Goal: Task Accomplishment & Management: Complete application form

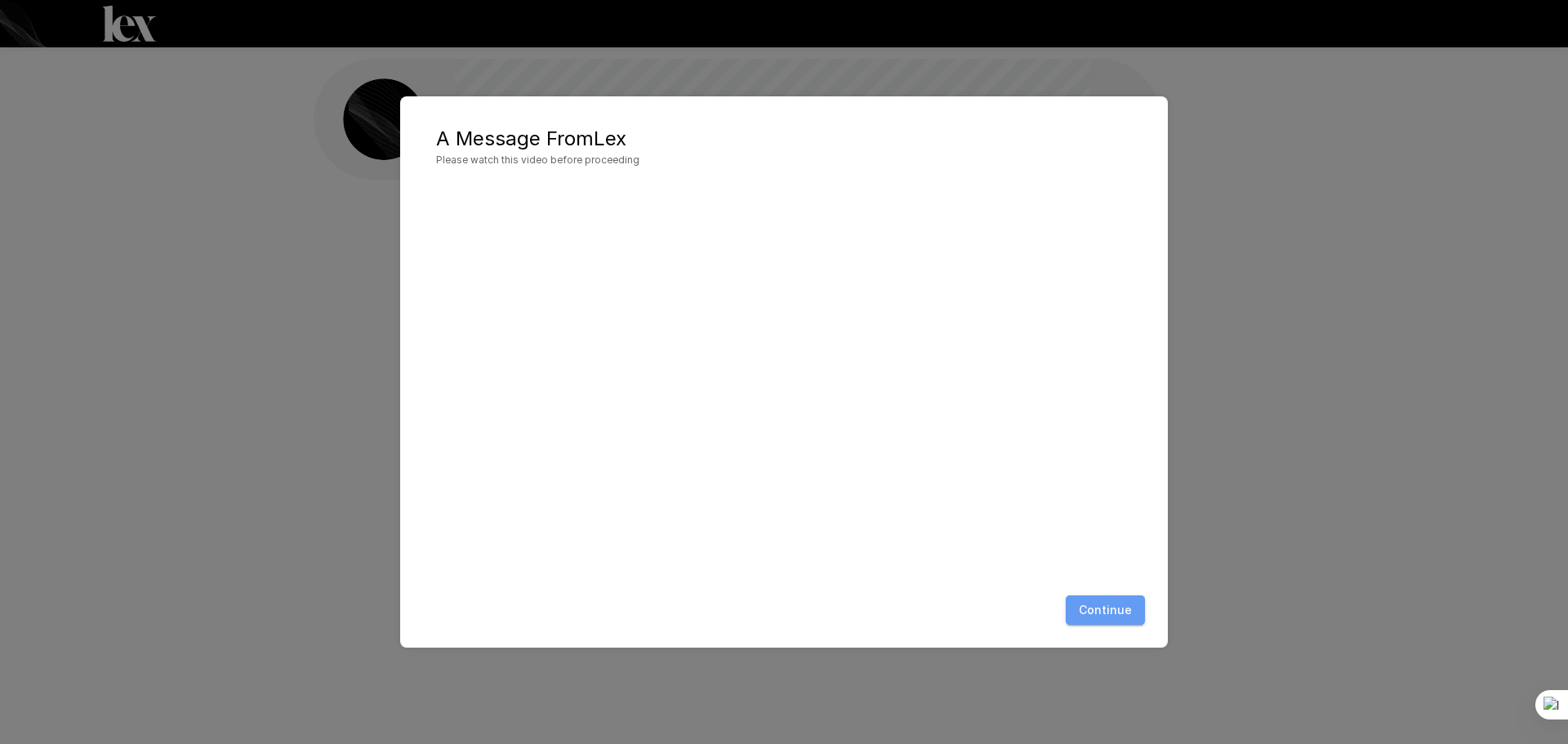
click at [1121, 607] on button "Continue" at bounding box center [1105, 611] width 79 height 30
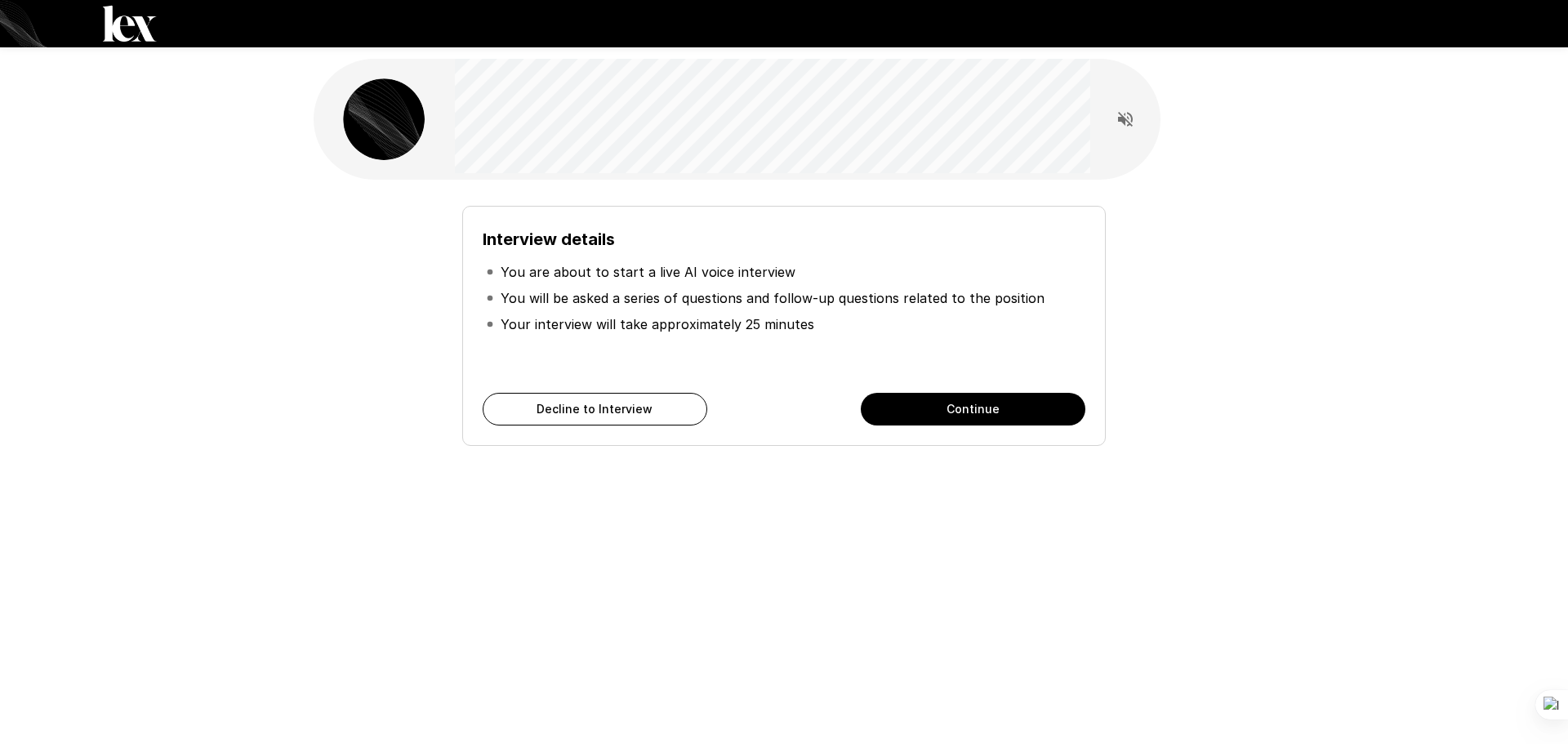
click at [931, 403] on button "Continue" at bounding box center [973, 409] width 225 height 33
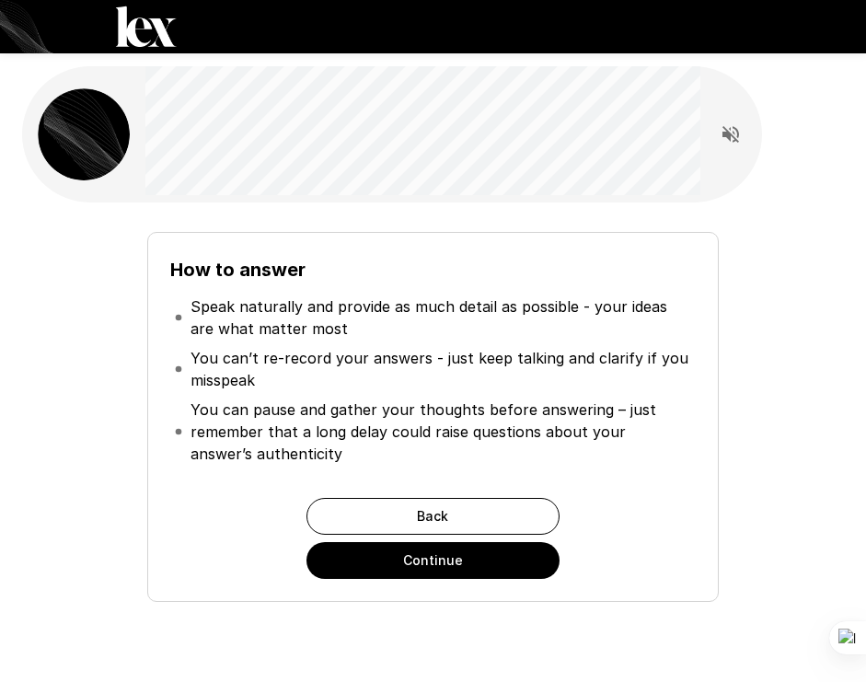
click at [484, 546] on button "Continue" at bounding box center [432, 560] width 253 height 37
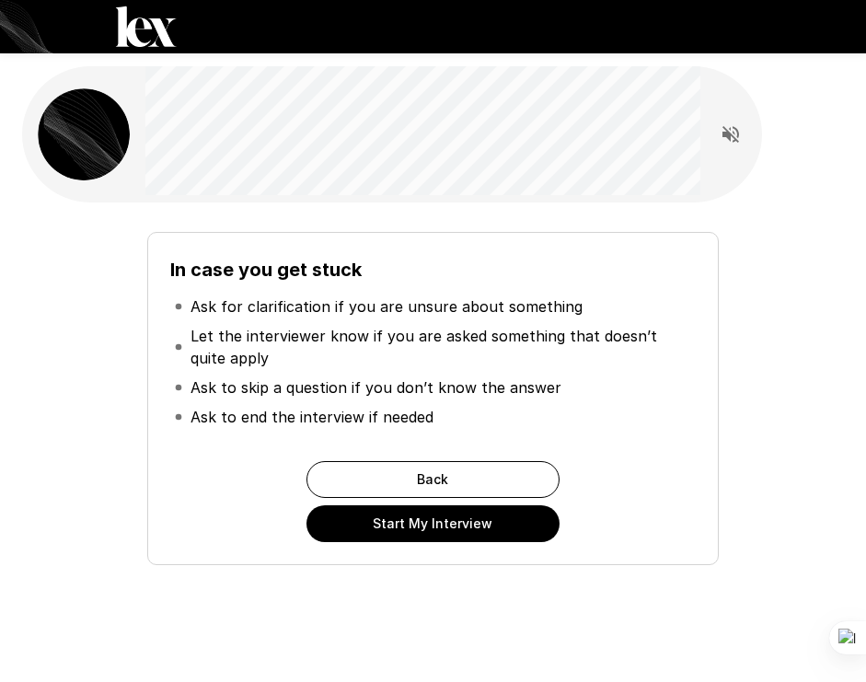
click at [488, 526] on button "Start My Interview" at bounding box center [432, 523] width 253 height 37
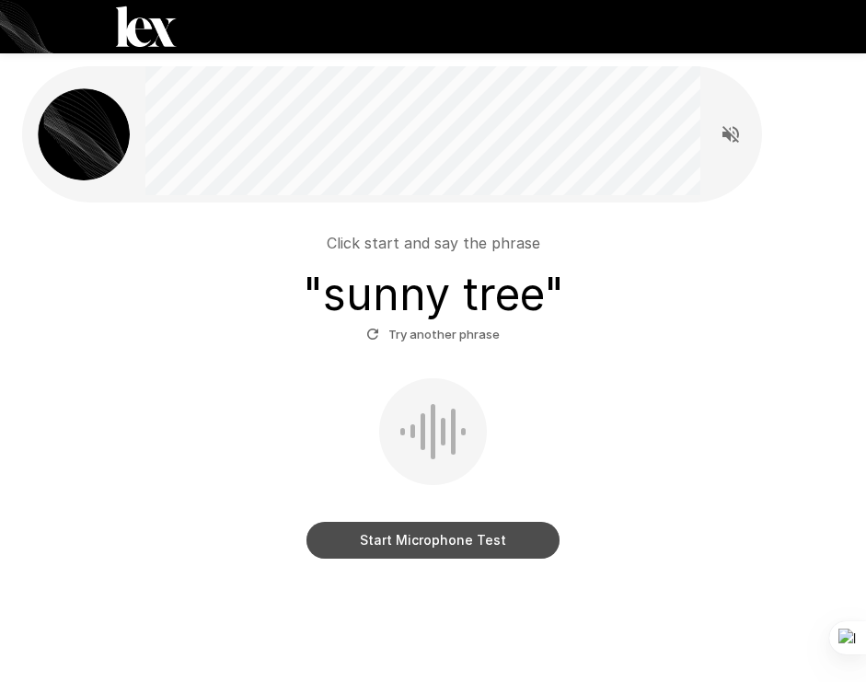
click at [463, 541] on button "Start Microphone Test" at bounding box center [432, 540] width 253 height 37
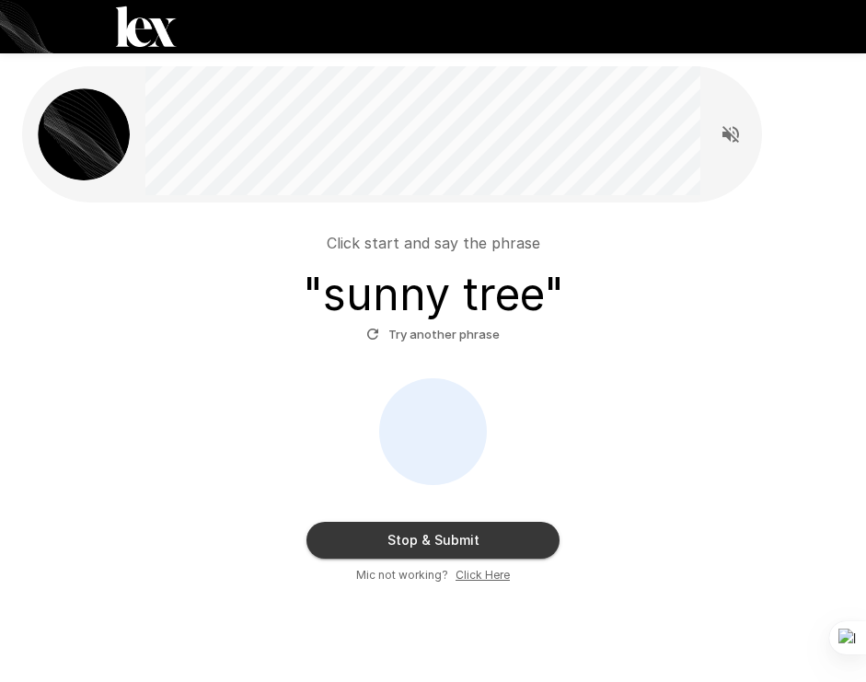
click at [507, 542] on button "Stop & Submit" at bounding box center [432, 540] width 253 height 37
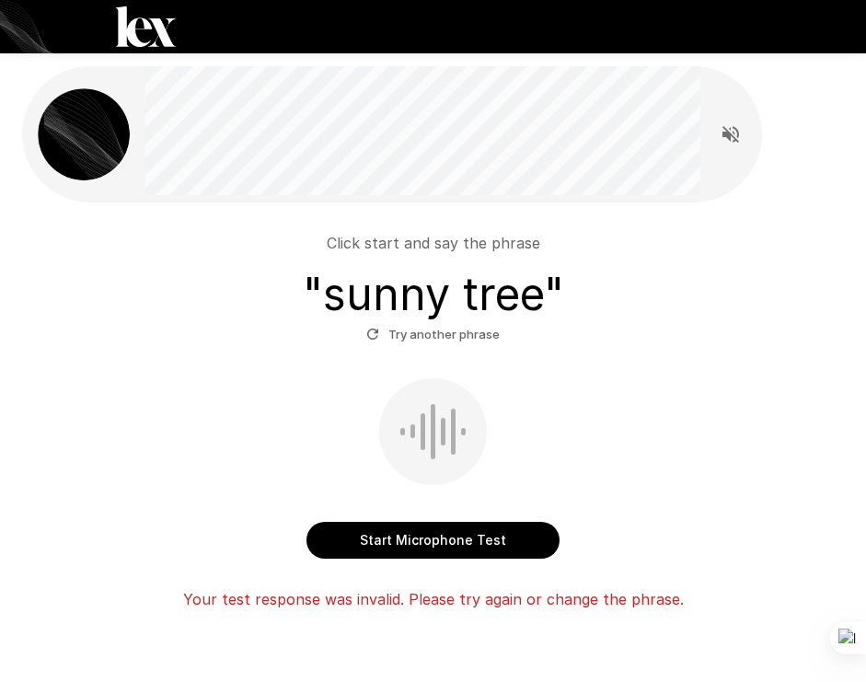
click at [465, 539] on button "Start Microphone Test" at bounding box center [432, 540] width 253 height 37
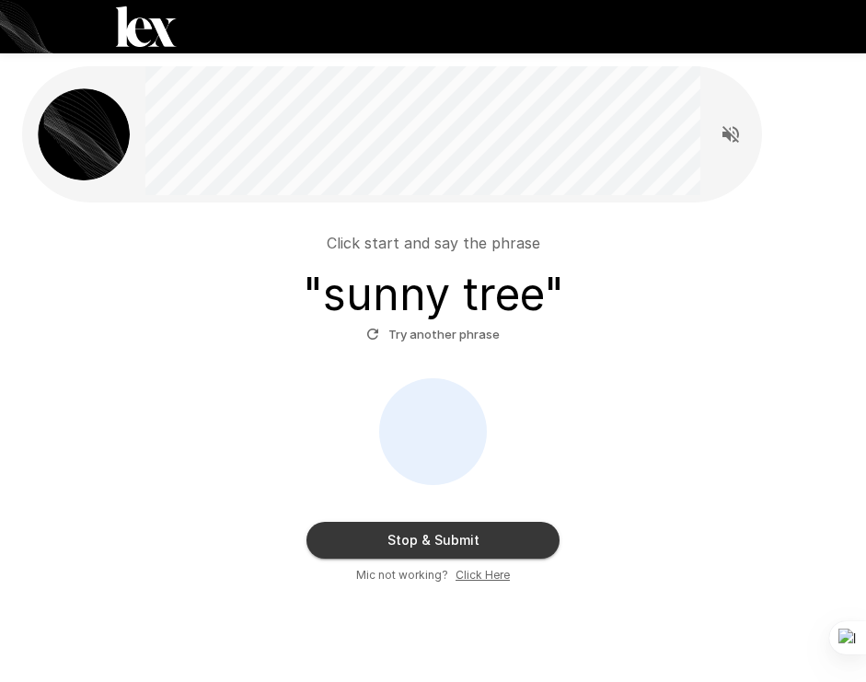
click at [490, 569] on u "Click Here" at bounding box center [482, 575] width 54 height 14
click at [422, 540] on button "Stop & Submit" at bounding box center [432, 540] width 253 height 37
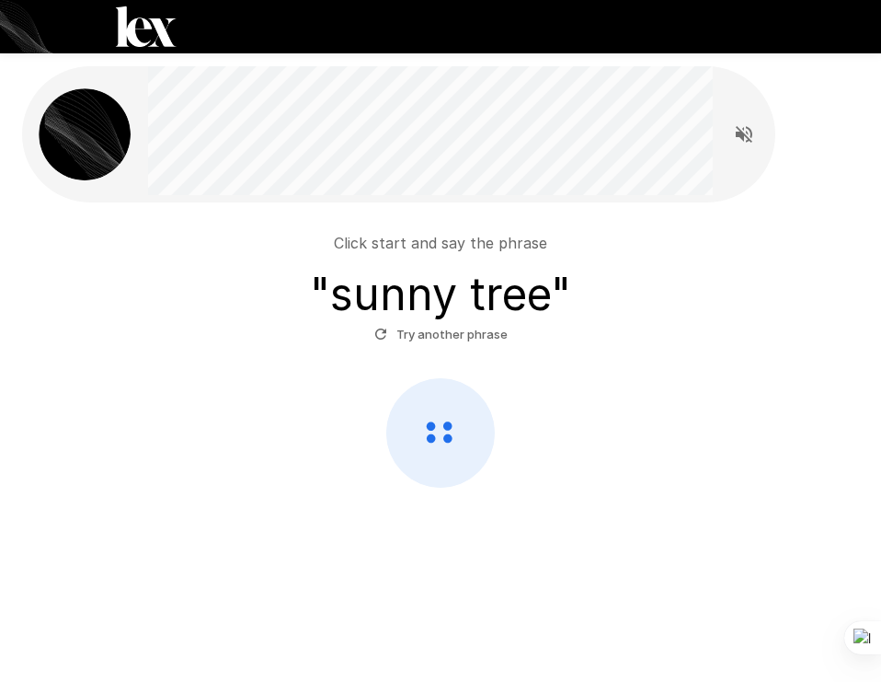
click at [431, 331] on button "Try another phrase" at bounding box center [441, 334] width 143 height 29
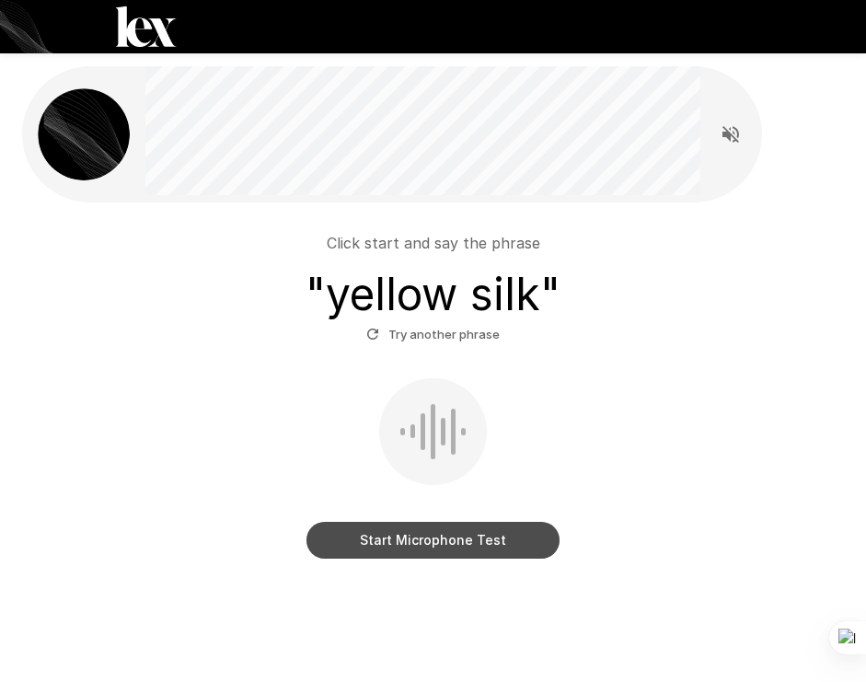
click at [444, 527] on button "Start Microphone Test" at bounding box center [432, 540] width 253 height 37
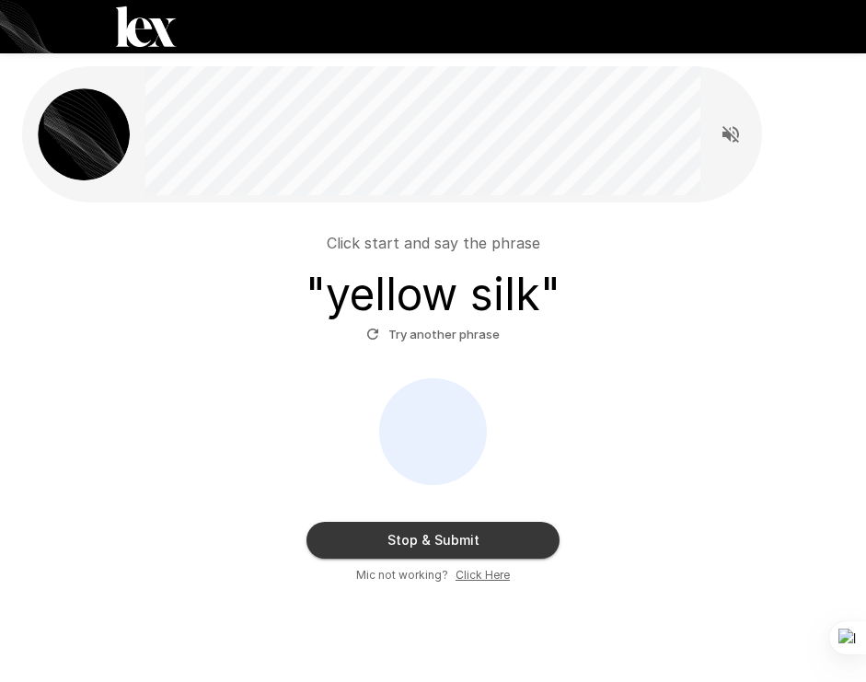
click at [467, 542] on button "Stop & Submit" at bounding box center [432, 540] width 253 height 37
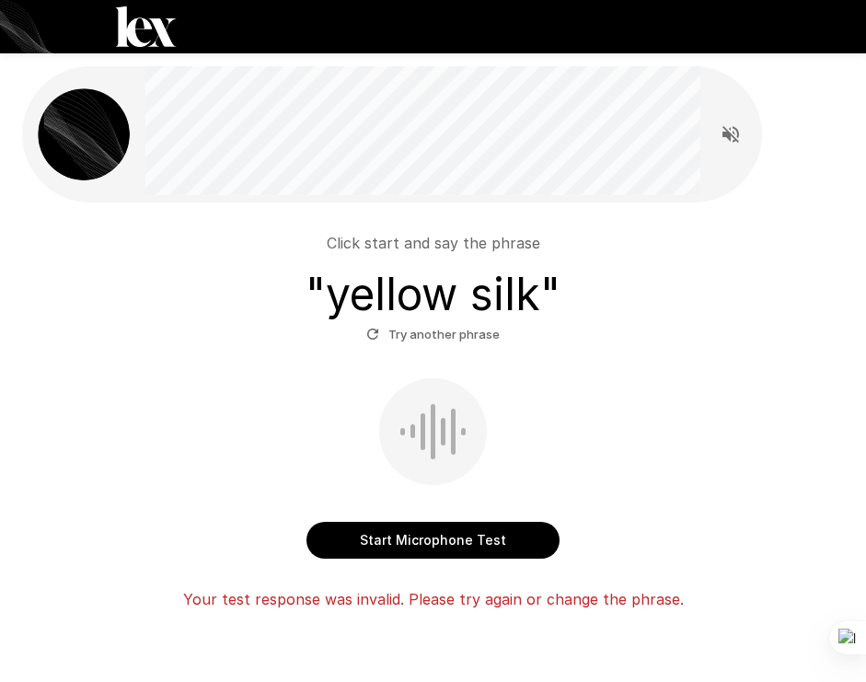
click at [516, 535] on button "Start Microphone Test" at bounding box center [432, 540] width 253 height 37
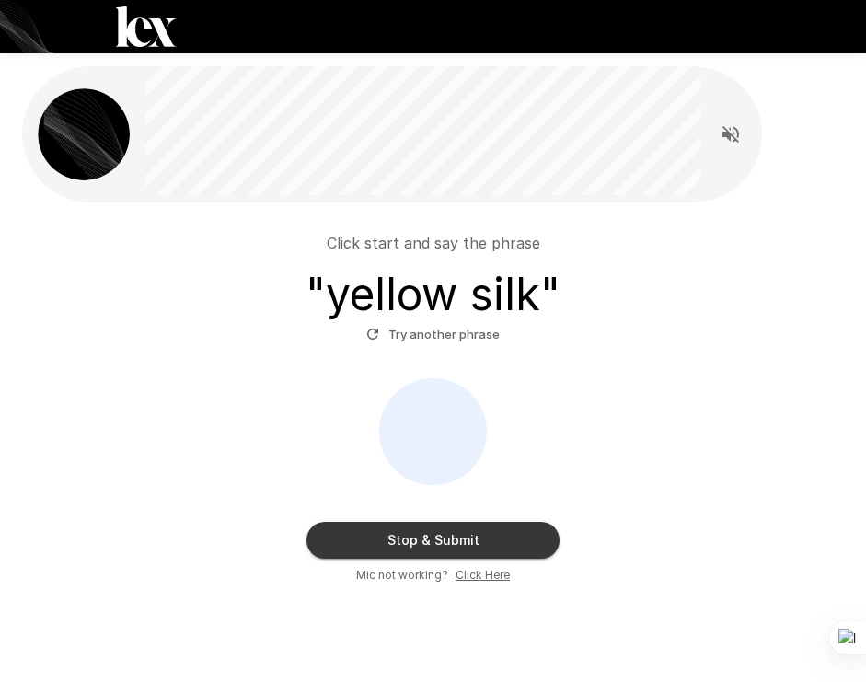
click at [731, 139] on icon "Read questions aloud" at bounding box center [730, 134] width 22 height 22
click at [733, 136] on icon "Stop reading questions aloud" at bounding box center [730, 134] width 17 height 17
click at [453, 534] on button "Stop & Submit" at bounding box center [432, 540] width 253 height 37
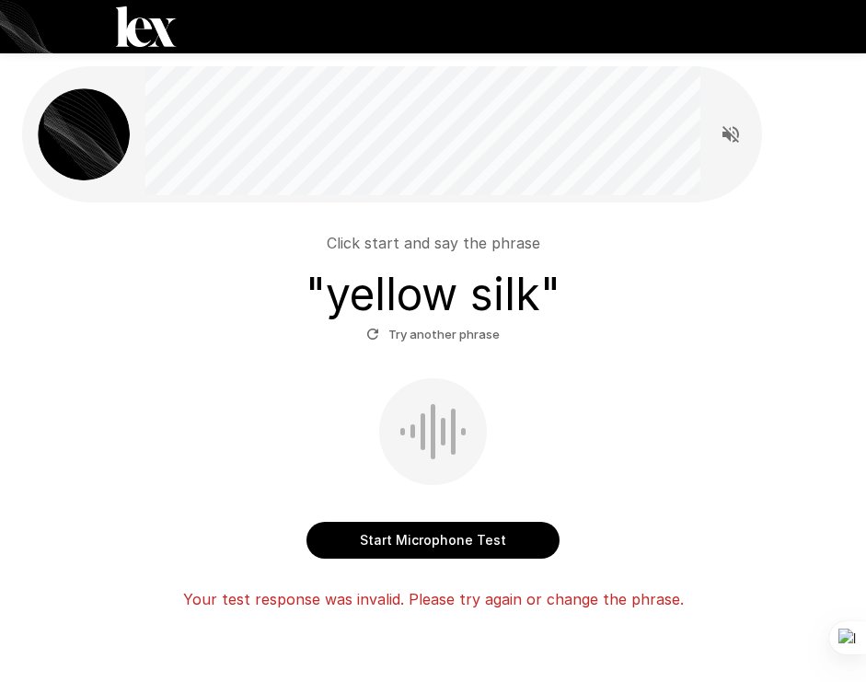
click at [511, 548] on button "Start Microphone Test" at bounding box center [432, 540] width 253 height 37
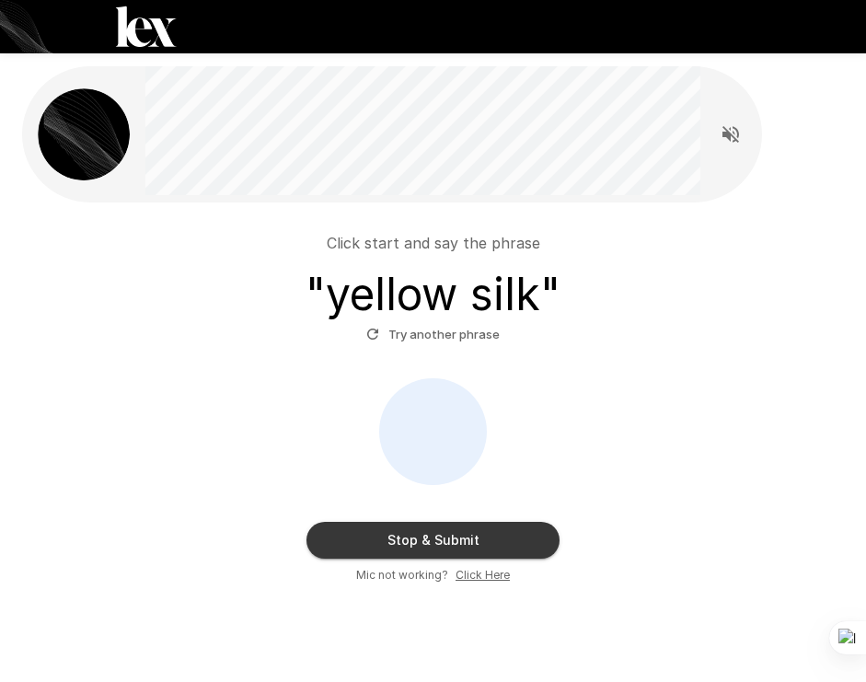
click at [492, 570] on u "Click Here" at bounding box center [482, 575] width 54 height 14
click at [417, 543] on button "Stop & Submit" at bounding box center [432, 540] width 253 height 37
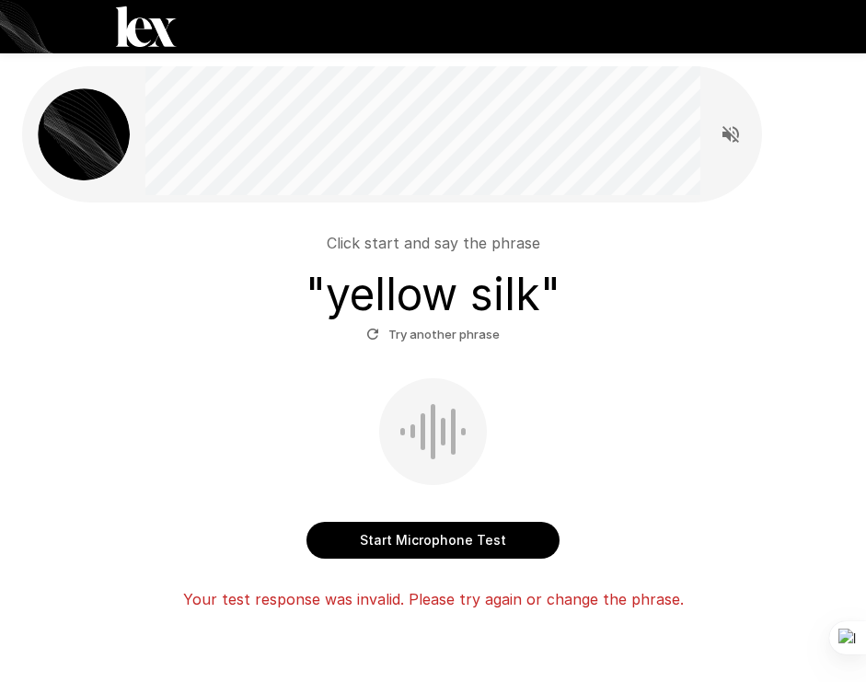
click at [440, 559] on div "Click start and say the phrase " yellow silk " Try another phrase Start Microph…" at bounding box center [432, 413] width 807 height 393
click at [450, 543] on button "Start Microphone Test" at bounding box center [432, 540] width 253 height 37
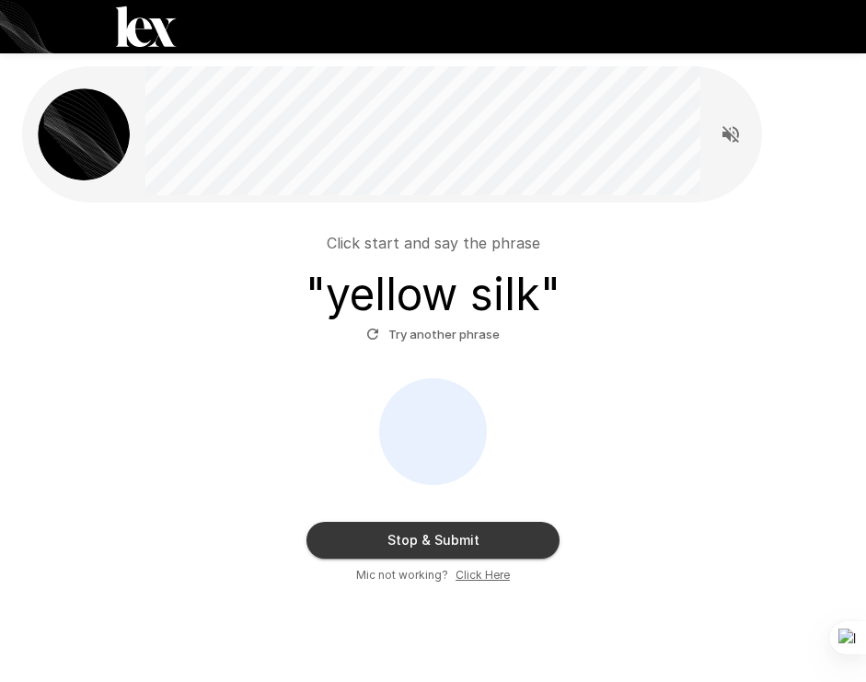
click at [429, 542] on button "Stop & Submit" at bounding box center [432, 540] width 253 height 37
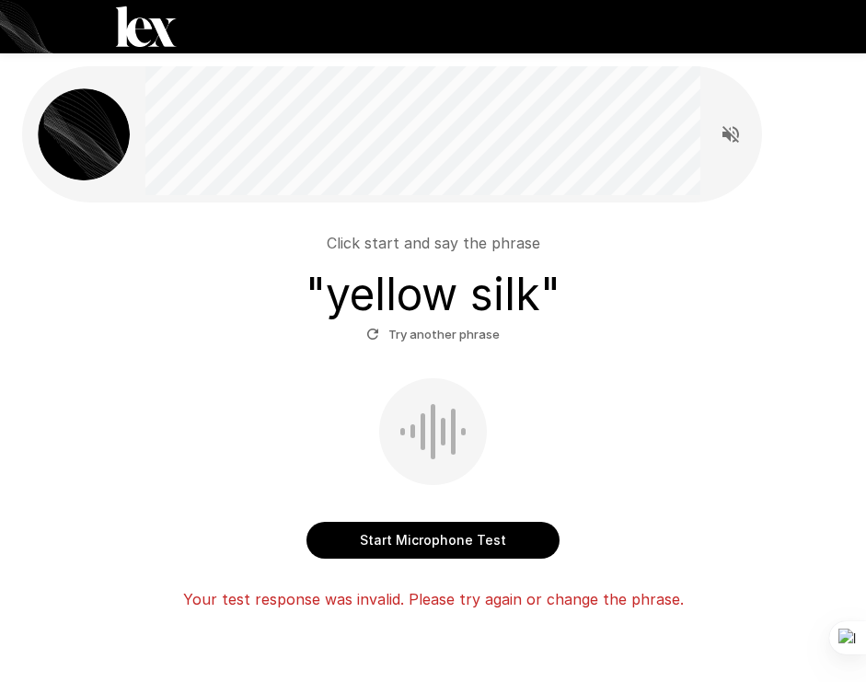
click at [108, 321] on div "Click start and say the phrase " yellow silk " Try another phrase" at bounding box center [432, 290] width 807 height 117
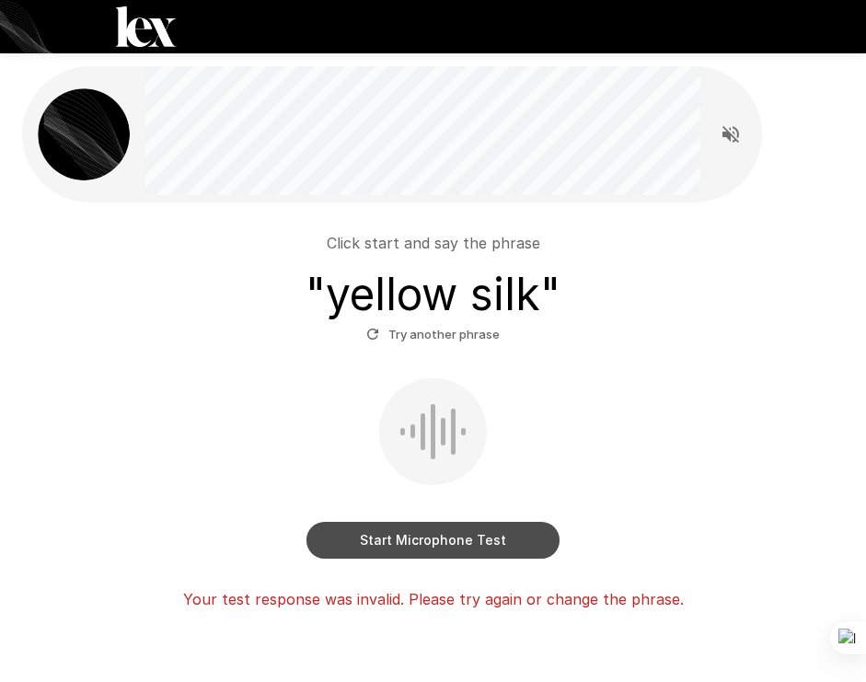
click at [473, 536] on button "Start Microphone Test" at bounding box center [432, 540] width 253 height 37
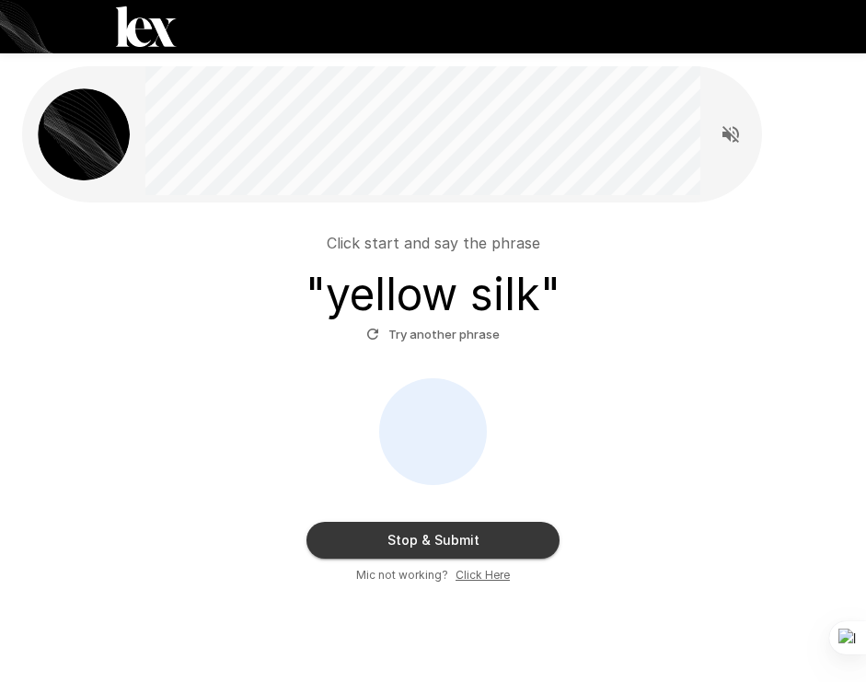
click at [465, 536] on button "Stop & Submit" at bounding box center [432, 540] width 253 height 37
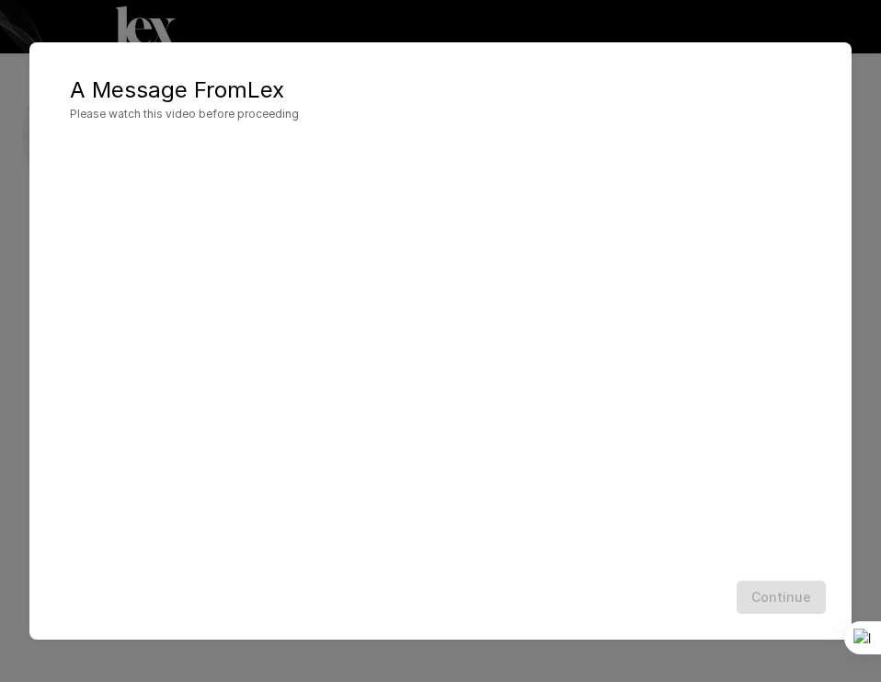
drag, startPoint x: 470, startPoint y: 56, endPoint x: 490, endPoint y: 11, distance: 49.4
click at [470, 8] on div "A Message From [PERSON_NAME] Please watch this video before proceeding Continue" at bounding box center [440, 341] width 881 height 682
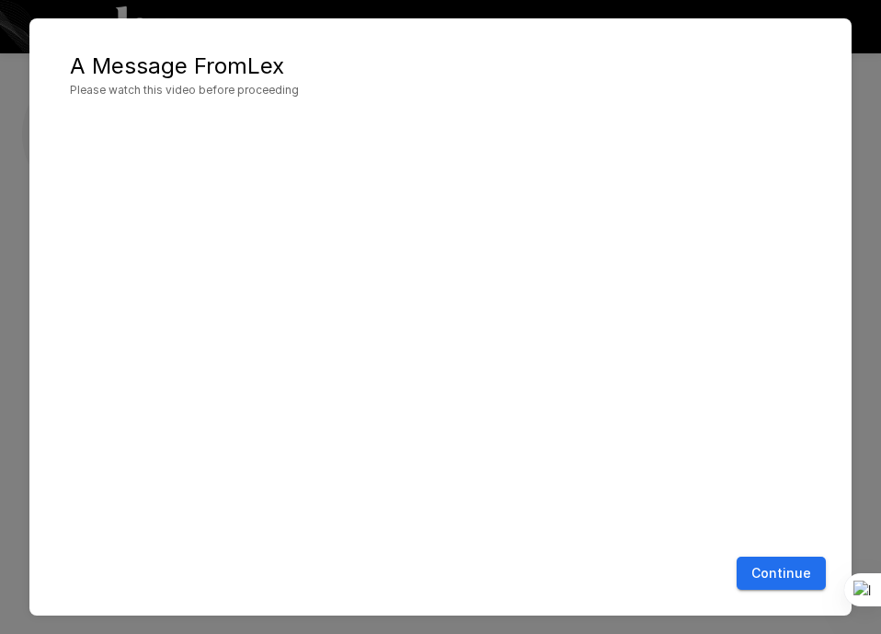
click at [803, 570] on button "Continue" at bounding box center [781, 574] width 89 height 34
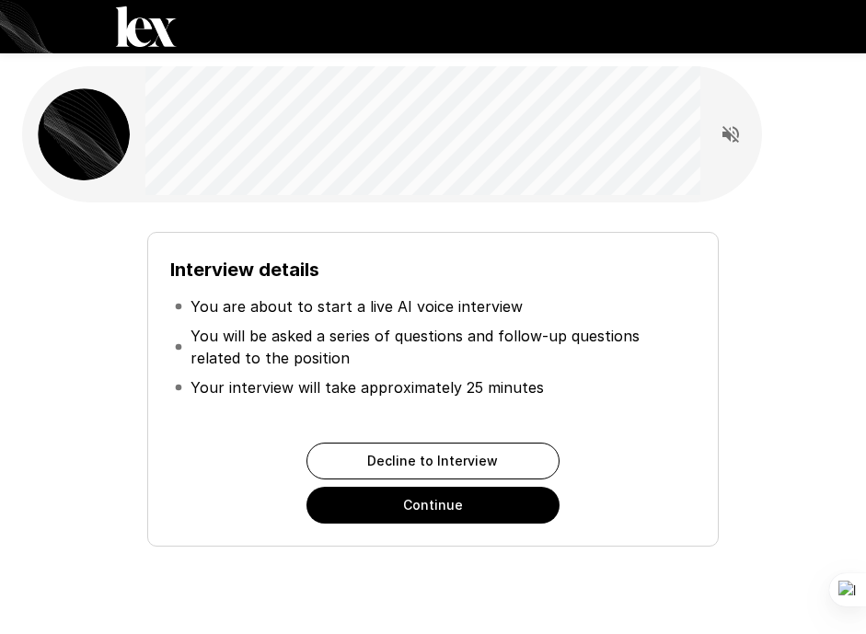
click at [478, 513] on button "Continue" at bounding box center [432, 505] width 253 height 37
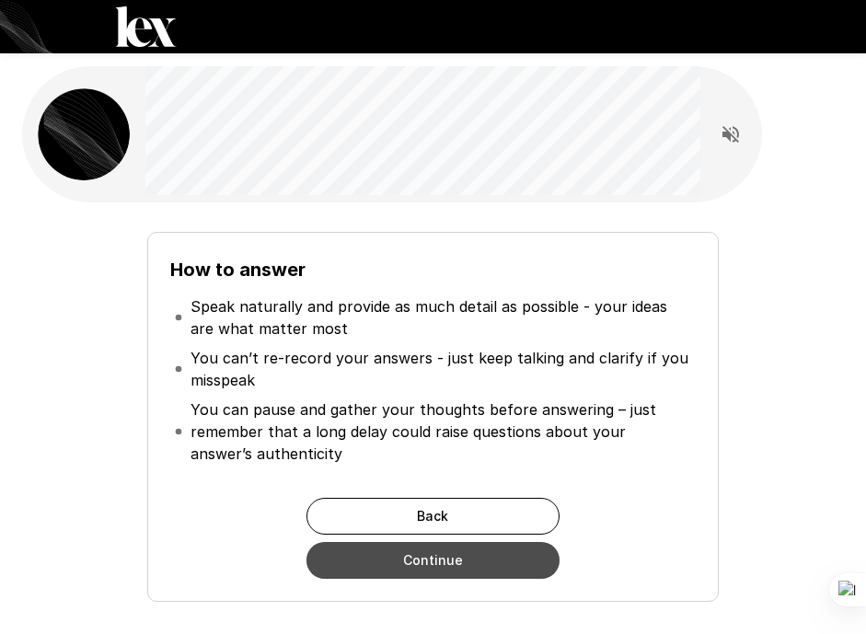
click at [482, 561] on button "Continue" at bounding box center [432, 560] width 253 height 37
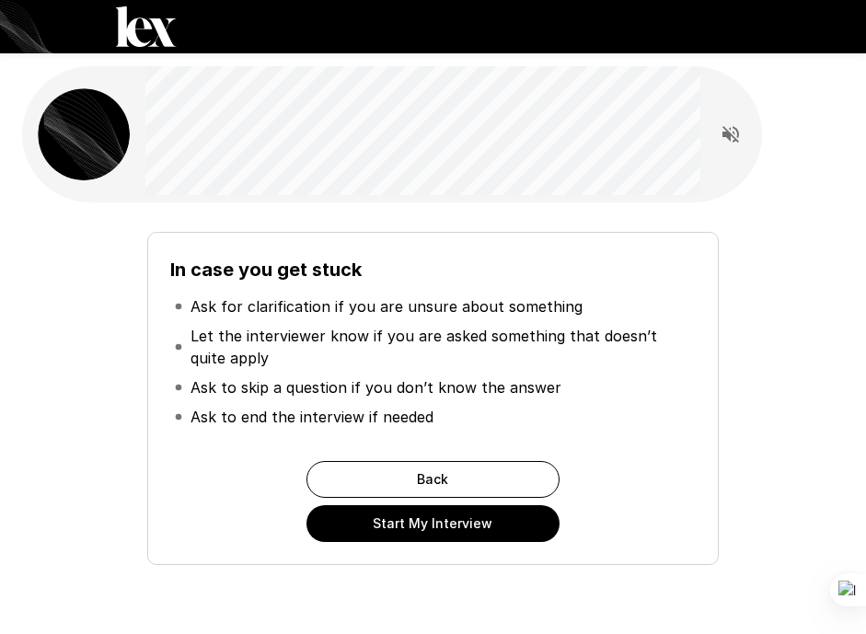
click at [487, 525] on button "Start My Interview" at bounding box center [432, 523] width 253 height 37
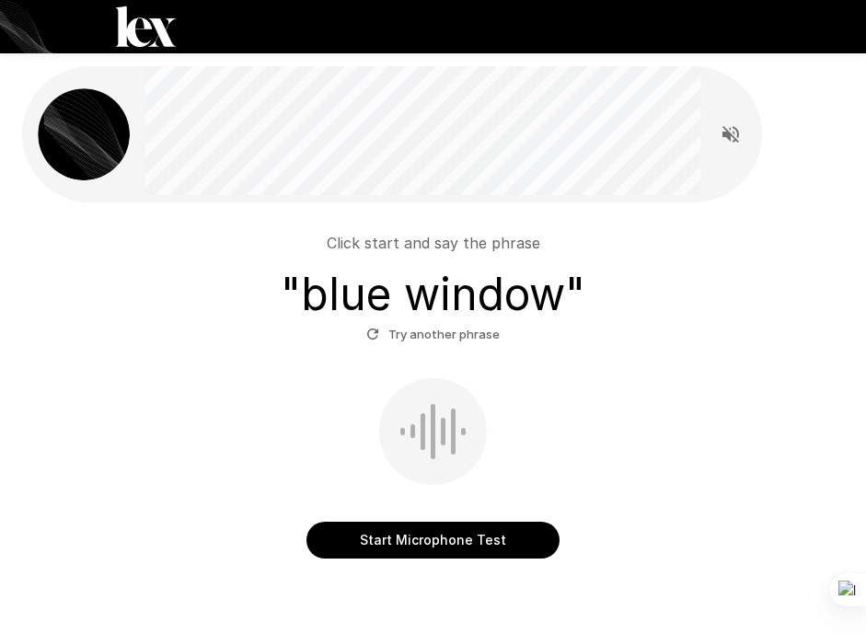
scroll to position [79, 0]
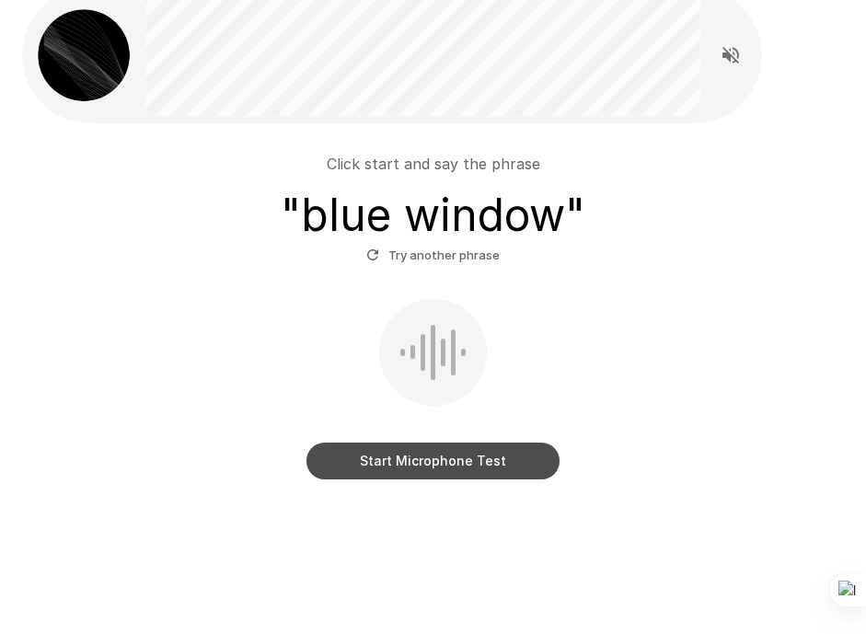
click at [433, 457] on button "Start Microphone Test" at bounding box center [432, 461] width 253 height 37
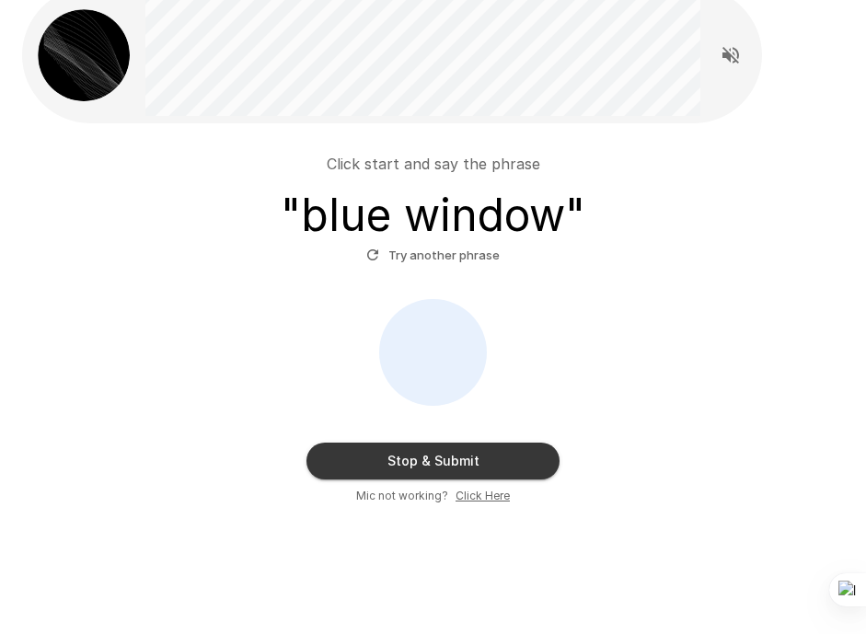
click at [492, 459] on button "Stop & Submit" at bounding box center [432, 461] width 253 height 37
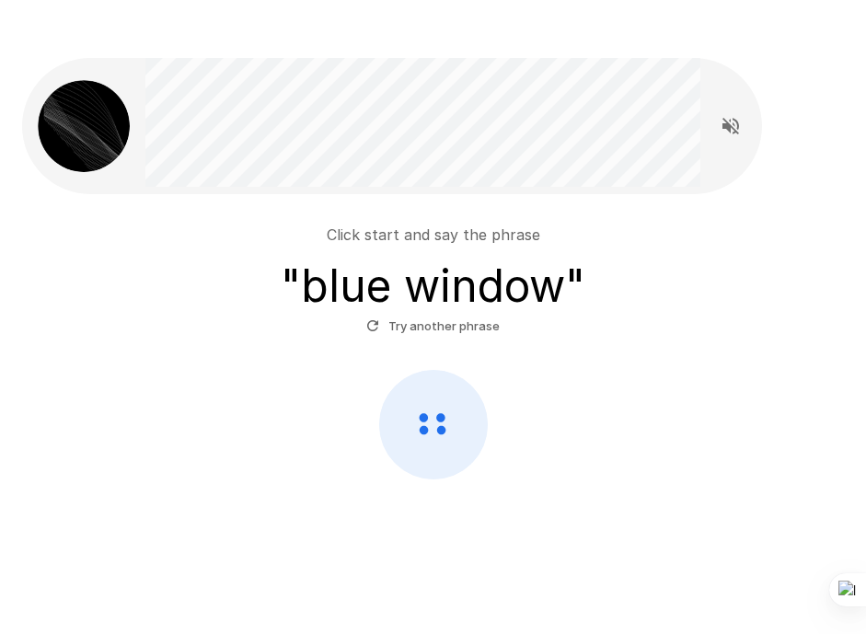
scroll to position [8, 0]
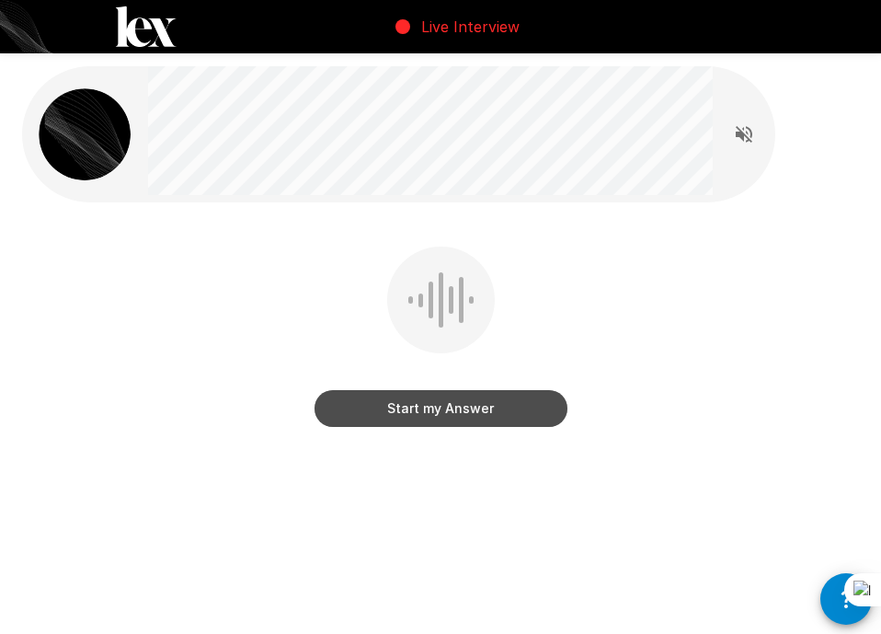
click at [460, 407] on button "Start my Answer" at bounding box center [441, 408] width 253 height 37
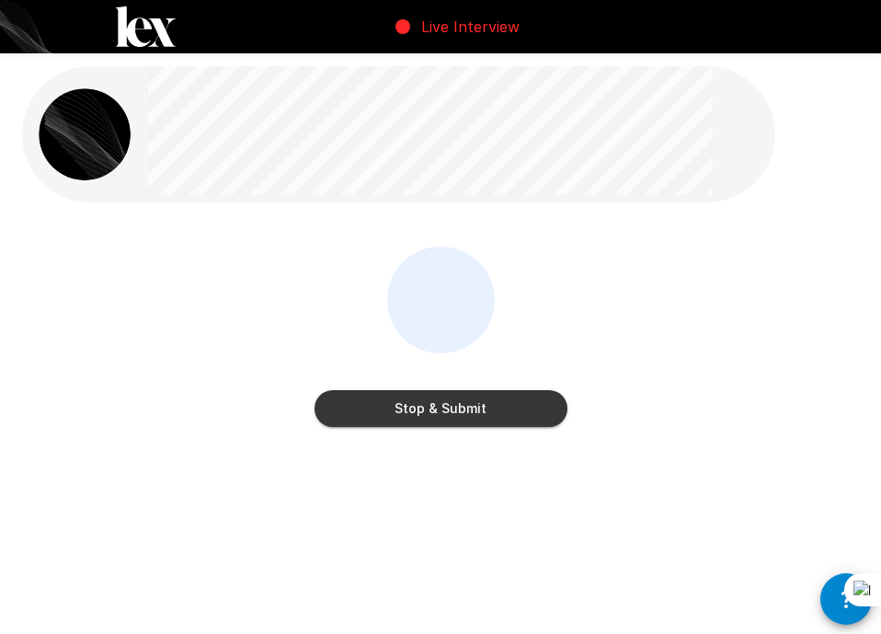
click at [469, 408] on button "Stop & Submit" at bounding box center [441, 408] width 253 height 37
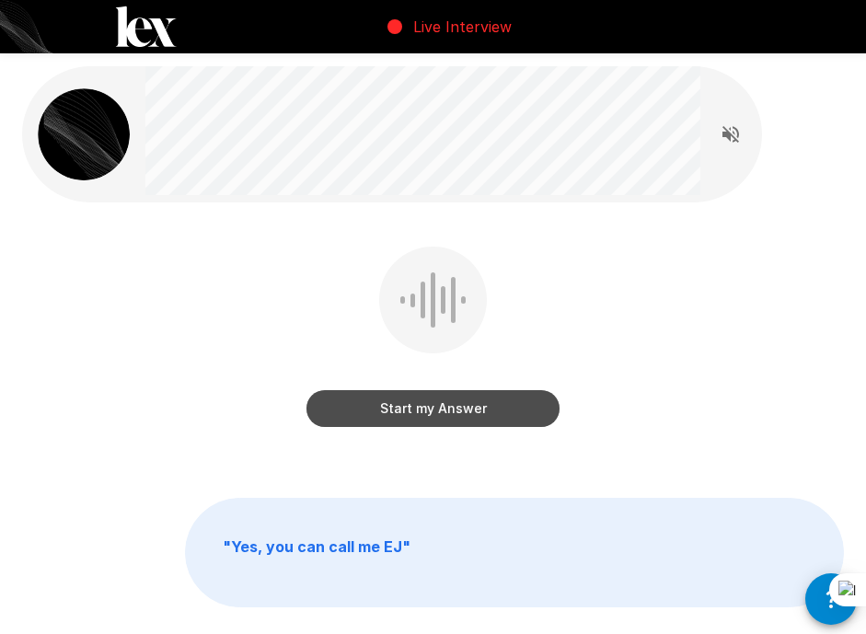
click at [471, 402] on button "Start my Answer" at bounding box center [432, 408] width 253 height 37
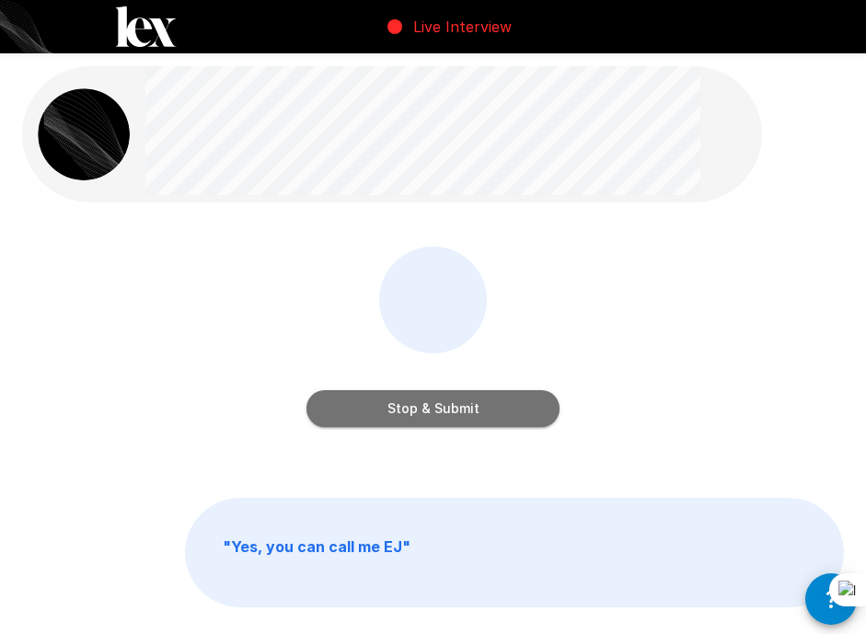
click at [485, 410] on button "Stop & Submit" at bounding box center [432, 408] width 253 height 37
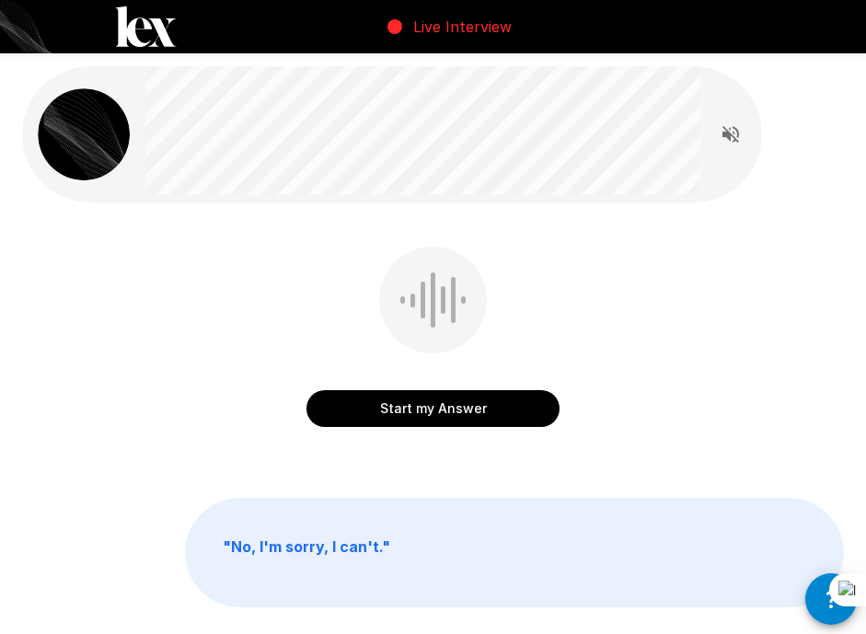
click at [477, 408] on button "Start my Answer" at bounding box center [432, 408] width 253 height 37
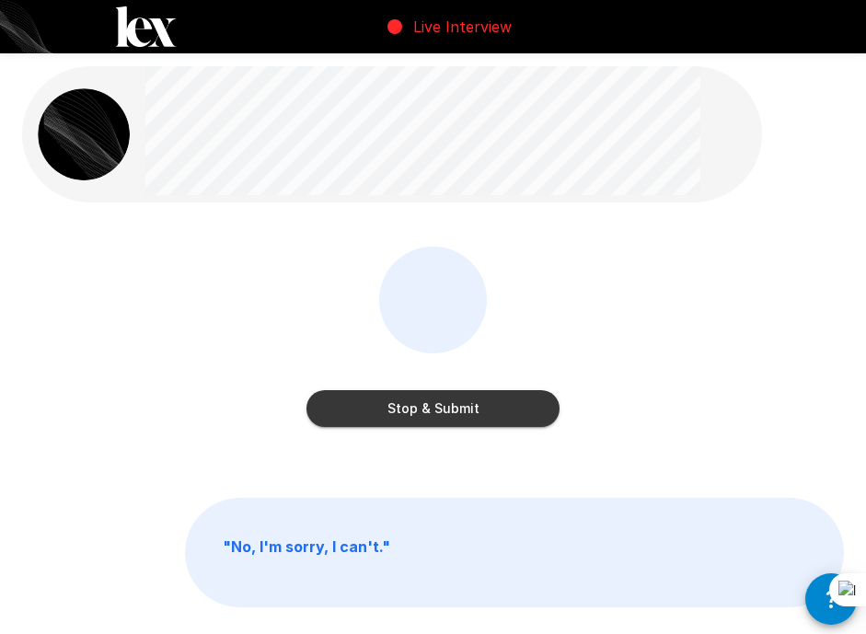
click at [493, 406] on button "Stop & Submit" at bounding box center [432, 408] width 253 height 37
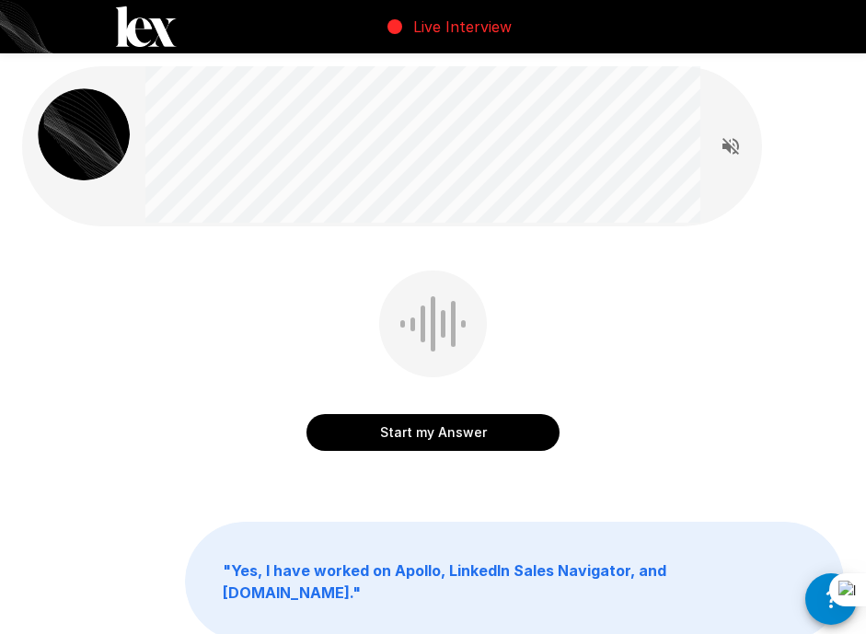
click at [487, 440] on button "Start my Answer" at bounding box center [432, 432] width 253 height 37
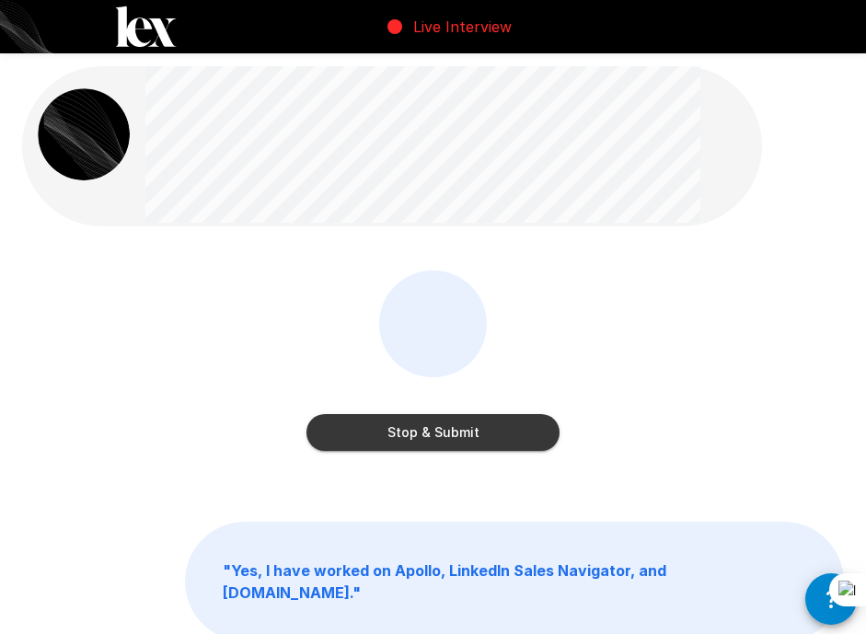
click at [512, 423] on button "Stop & Submit" at bounding box center [432, 432] width 253 height 37
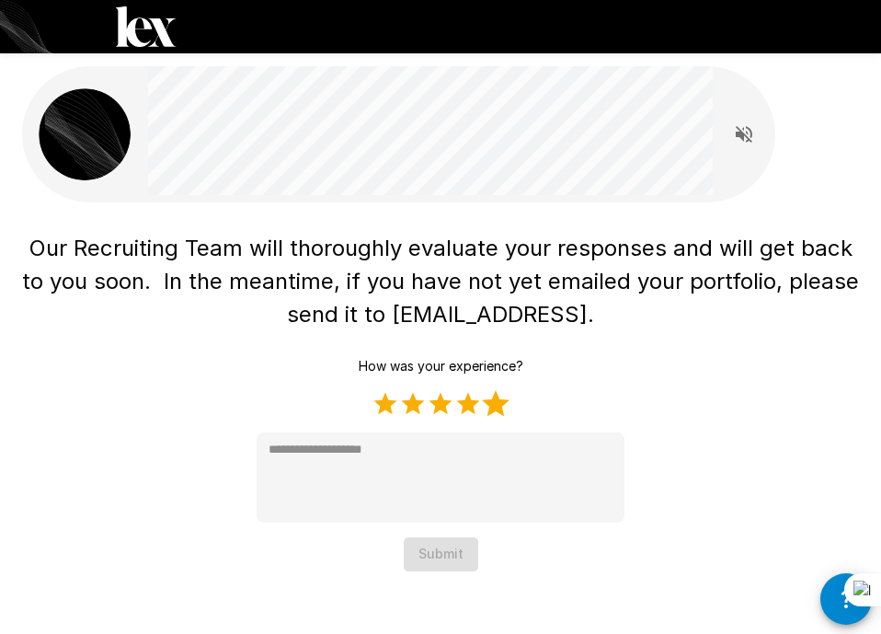
click at [499, 407] on label "5 Stars" at bounding box center [496, 404] width 28 height 28
type textarea "*"
click at [442, 562] on button "Submit" at bounding box center [441, 554] width 75 height 34
